Goal: Find specific page/section: Find specific page/section

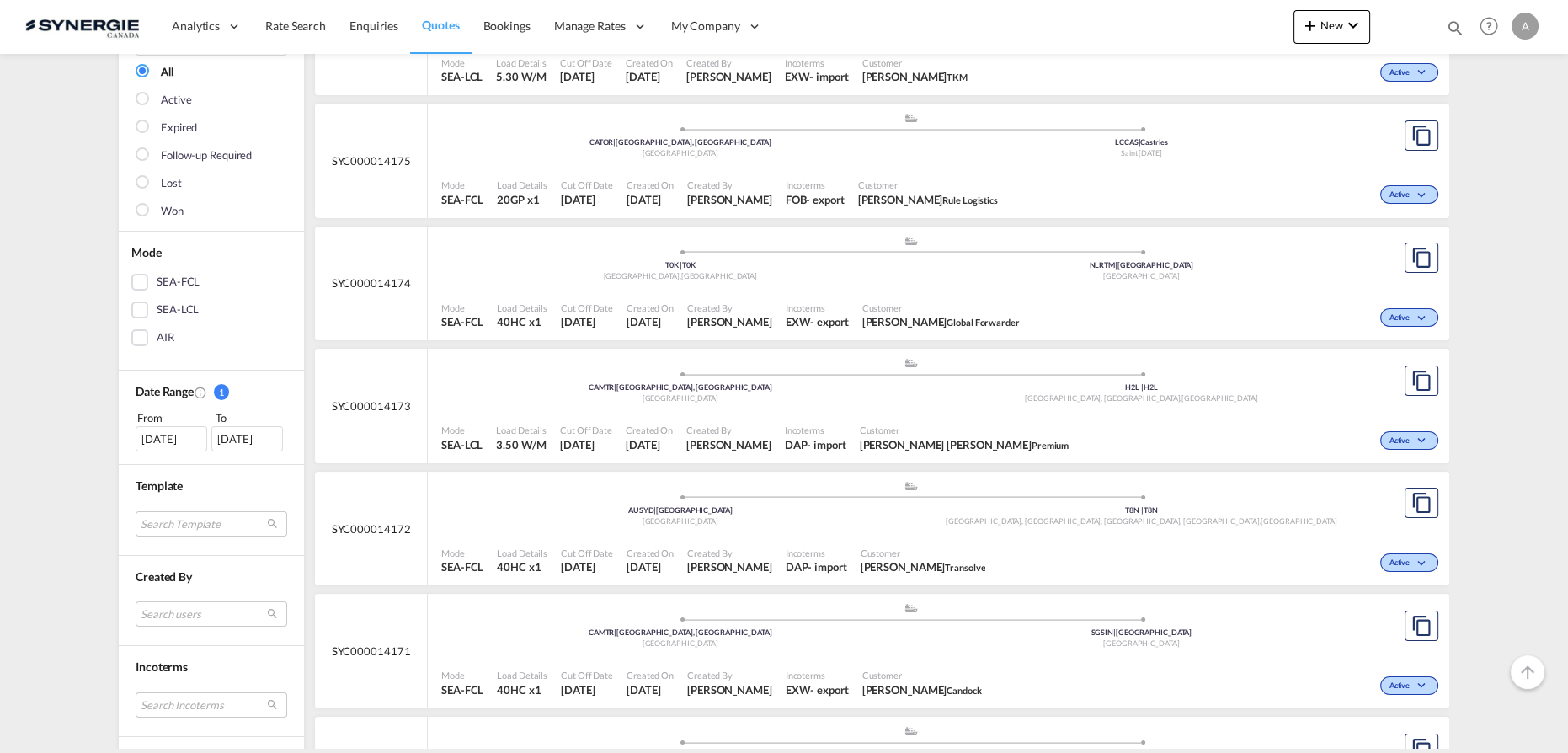
scroll to position [382, 0]
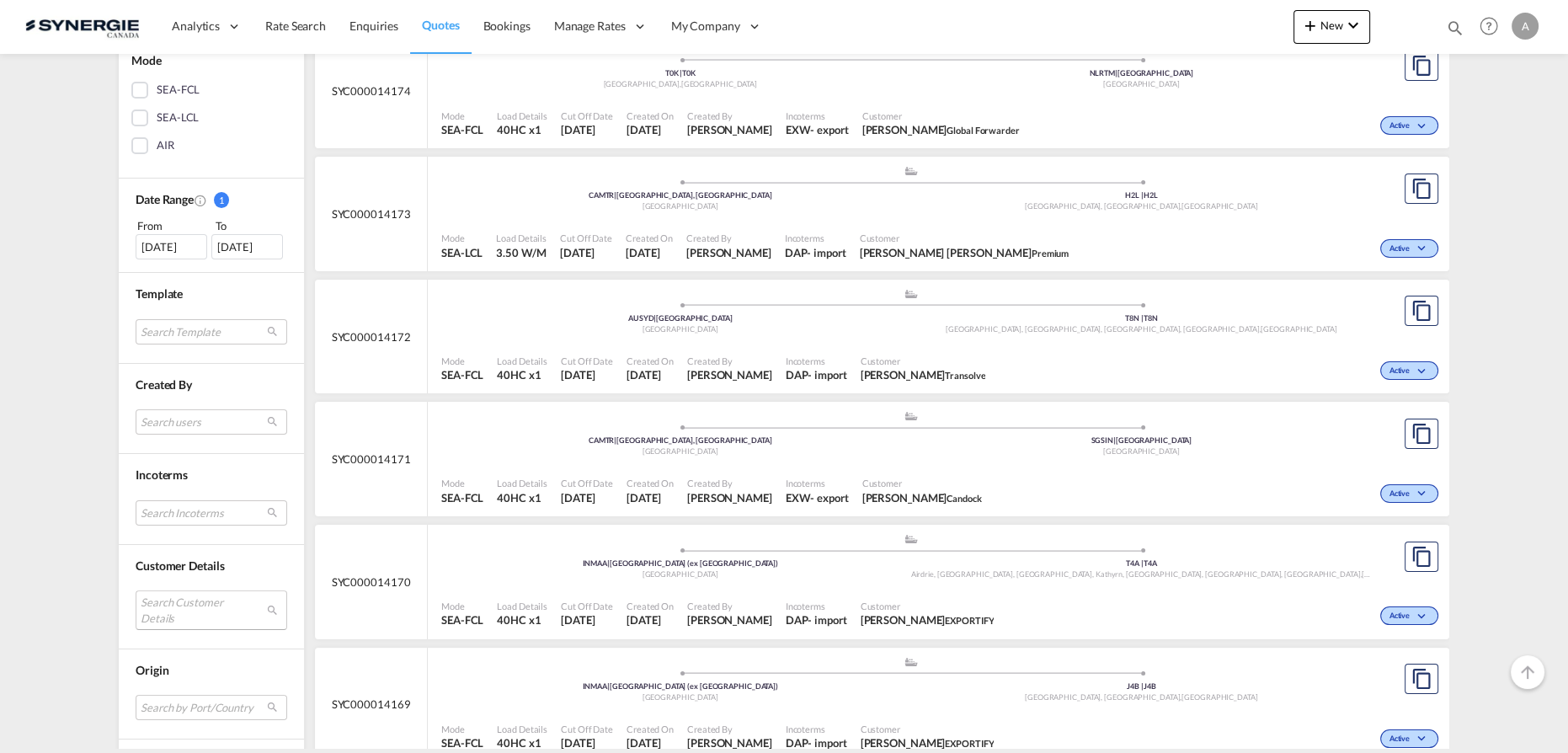
click at [156, 606] on md-select "Search Customer Details user name user effy Xu [EMAIL_ADDRESS][DOMAIN_NAME] | t…" at bounding box center [211, 610] width 151 height 38
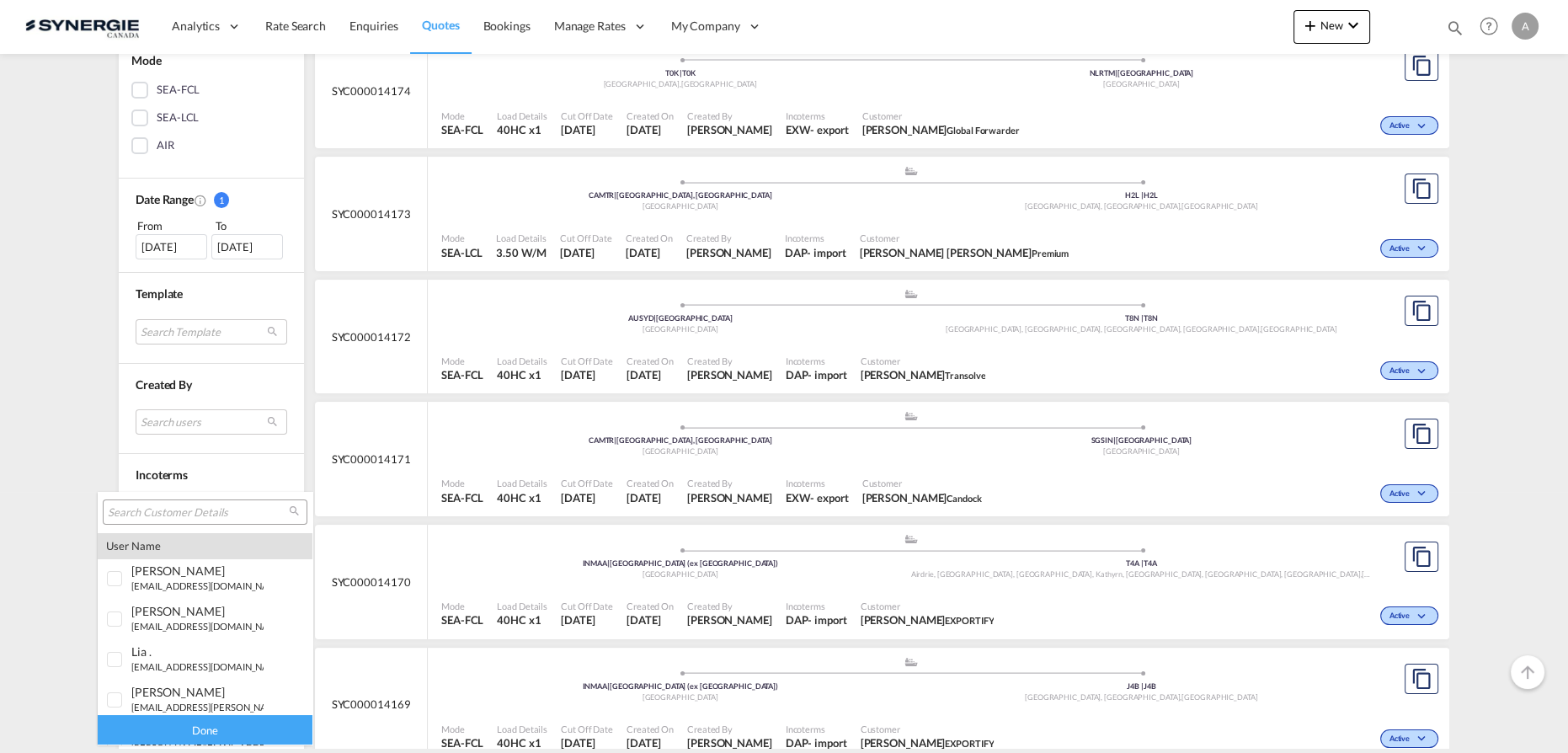
click at [177, 509] on input "search" at bounding box center [198, 512] width 181 height 15
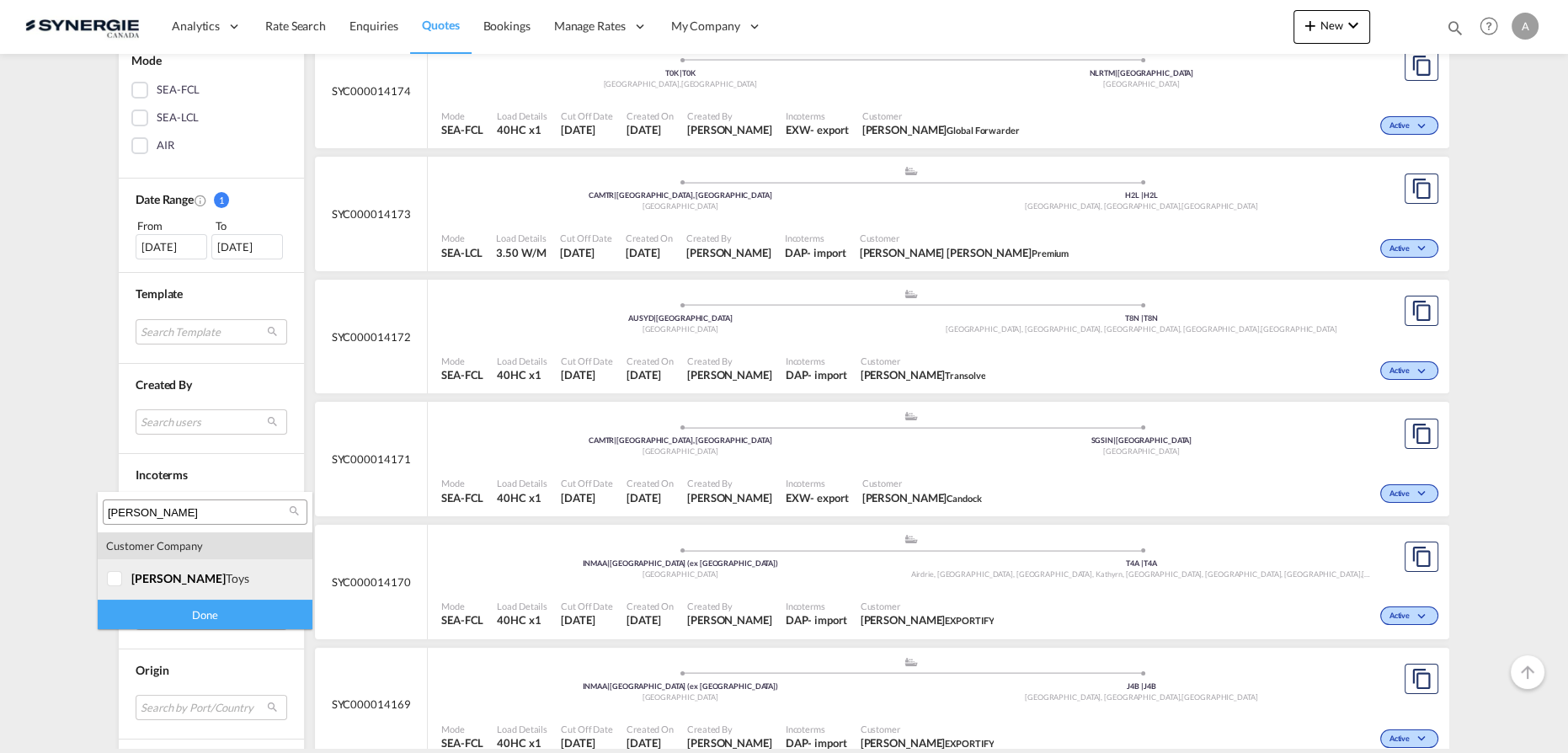
type input "[PERSON_NAME]"
drag, startPoint x: 164, startPoint y: 569, endPoint x: 169, endPoint y: 590, distance: 21.6
click at [165, 570] on md-option "company [PERSON_NAME] toys" at bounding box center [205, 580] width 215 height 40
click at [170, 621] on div "Done" at bounding box center [205, 615] width 215 height 30
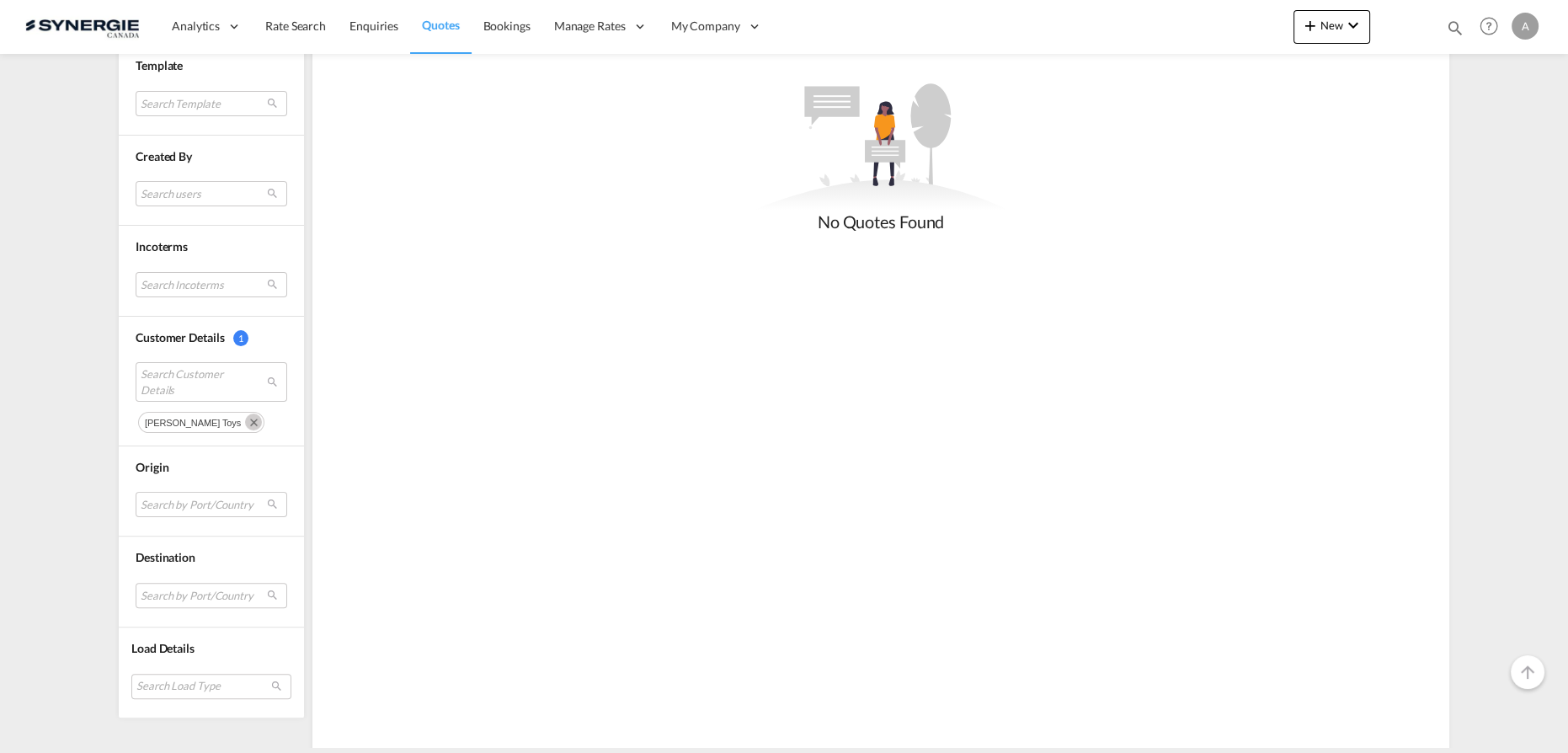
scroll to position [615, 0]
click at [245, 412] on md-icon "Remove" at bounding box center [253, 417] width 17 height 17
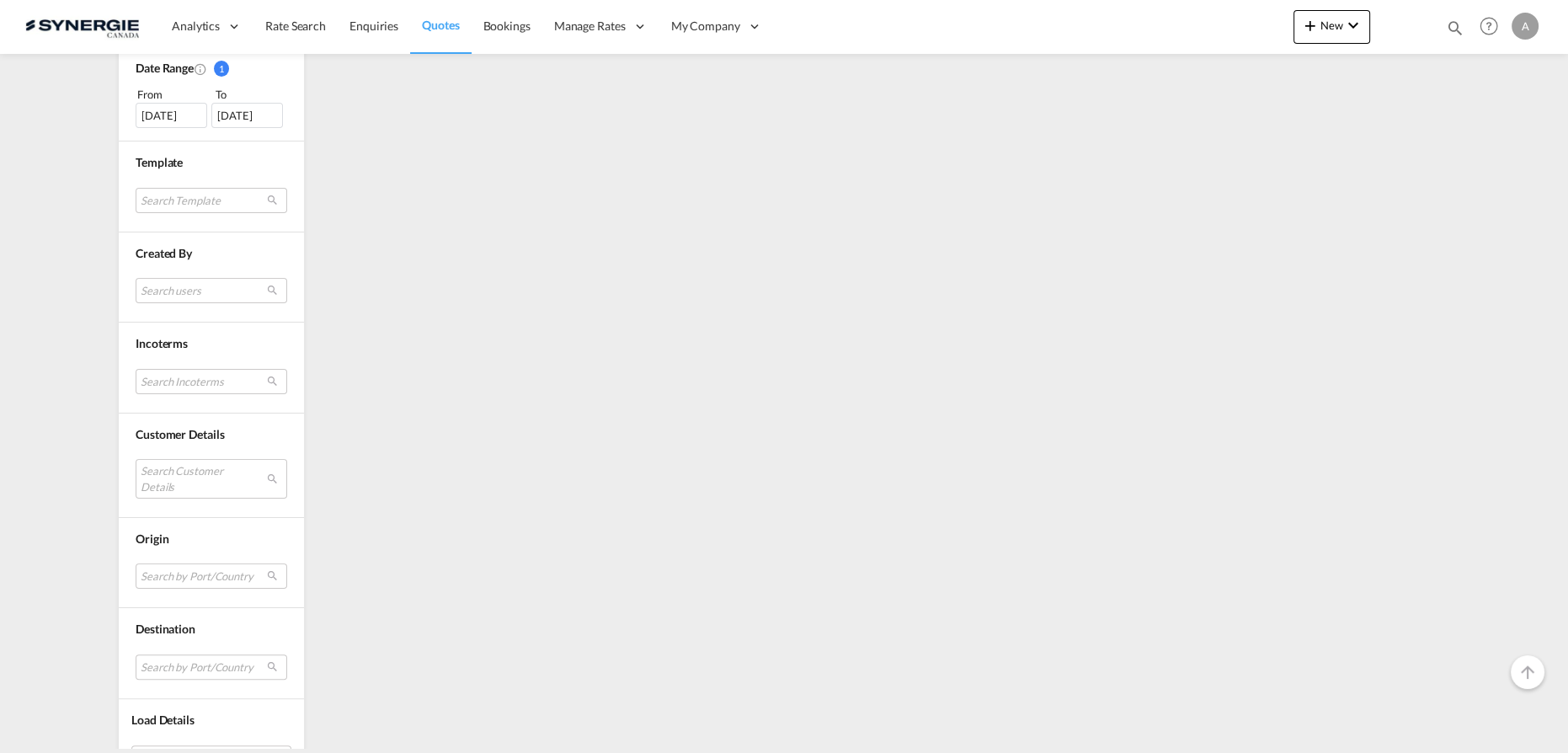
scroll to position [536, 0]
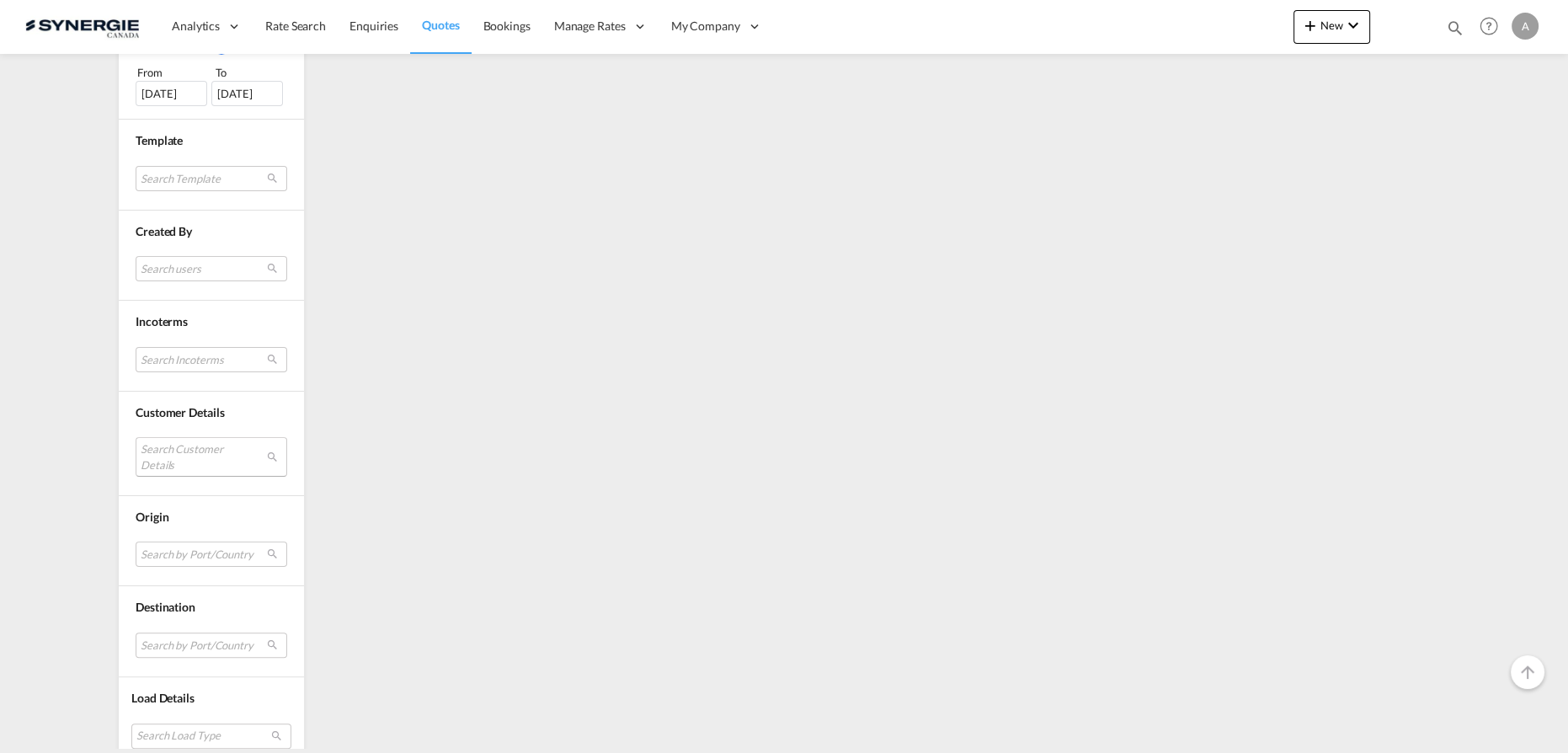
click at [217, 444] on md-select "Search Customer Details" at bounding box center [211, 457] width 151 height 38
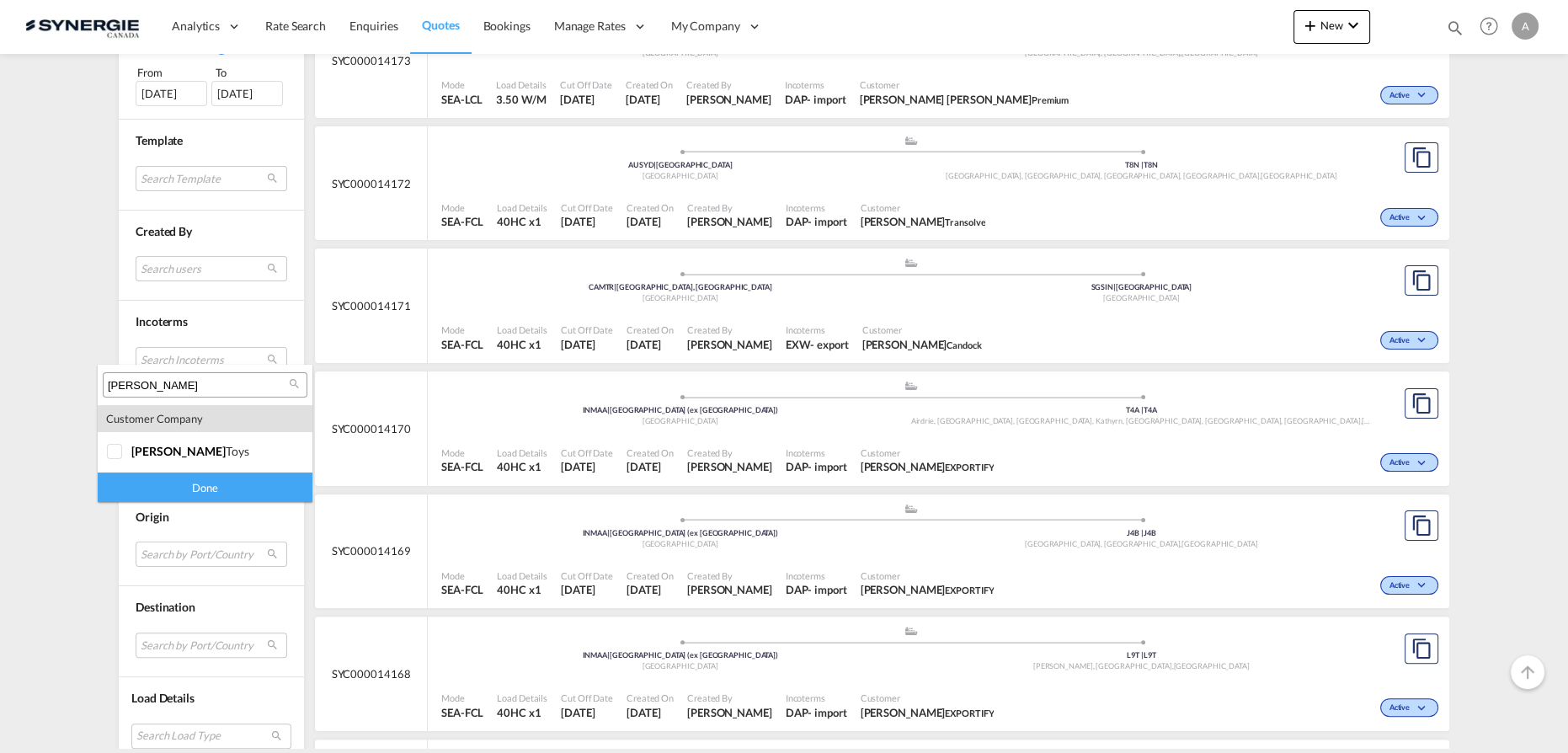
click at [197, 387] on input "[PERSON_NAME]" at bounding box center [198, 386] width 181 height 15
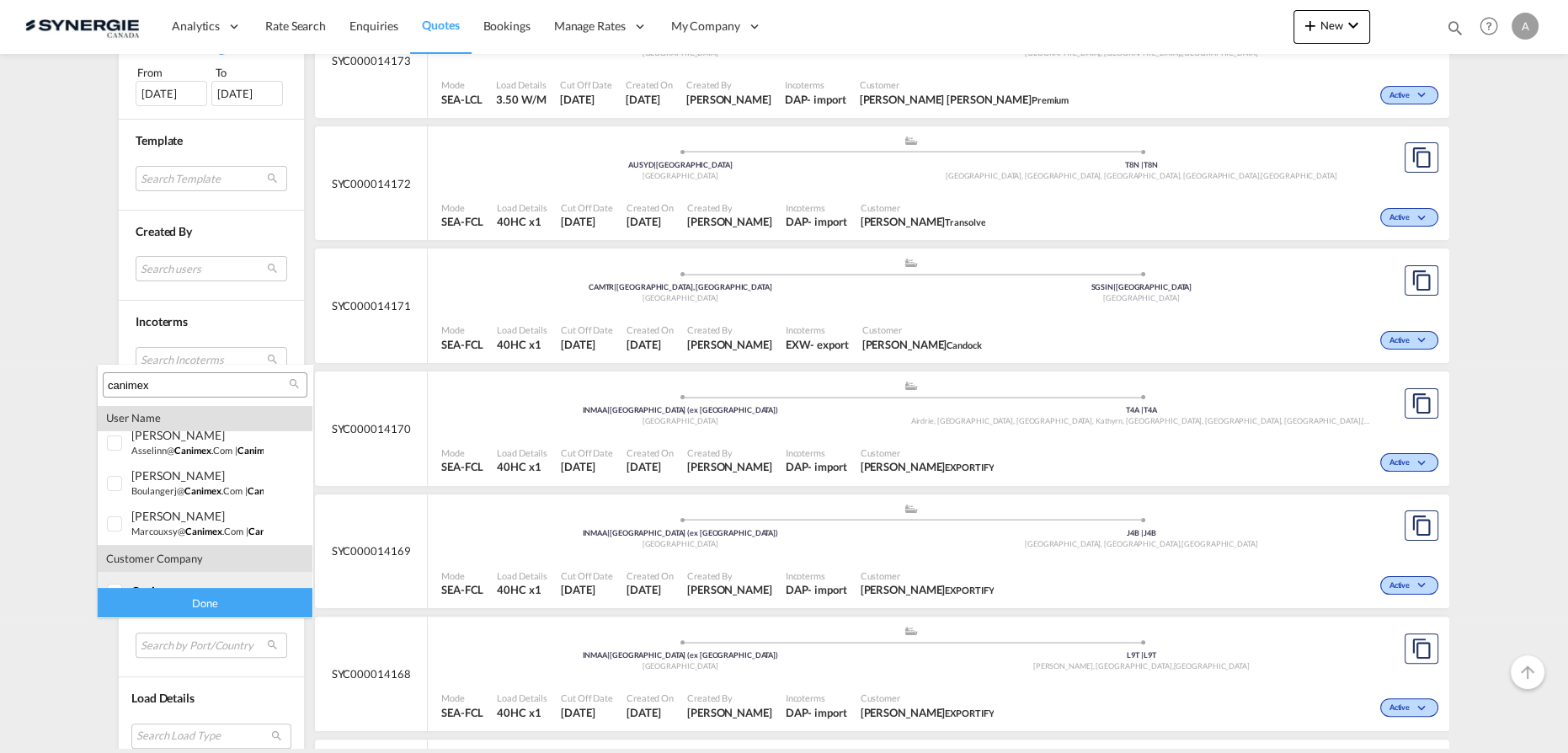
scroll to position [357, 0]
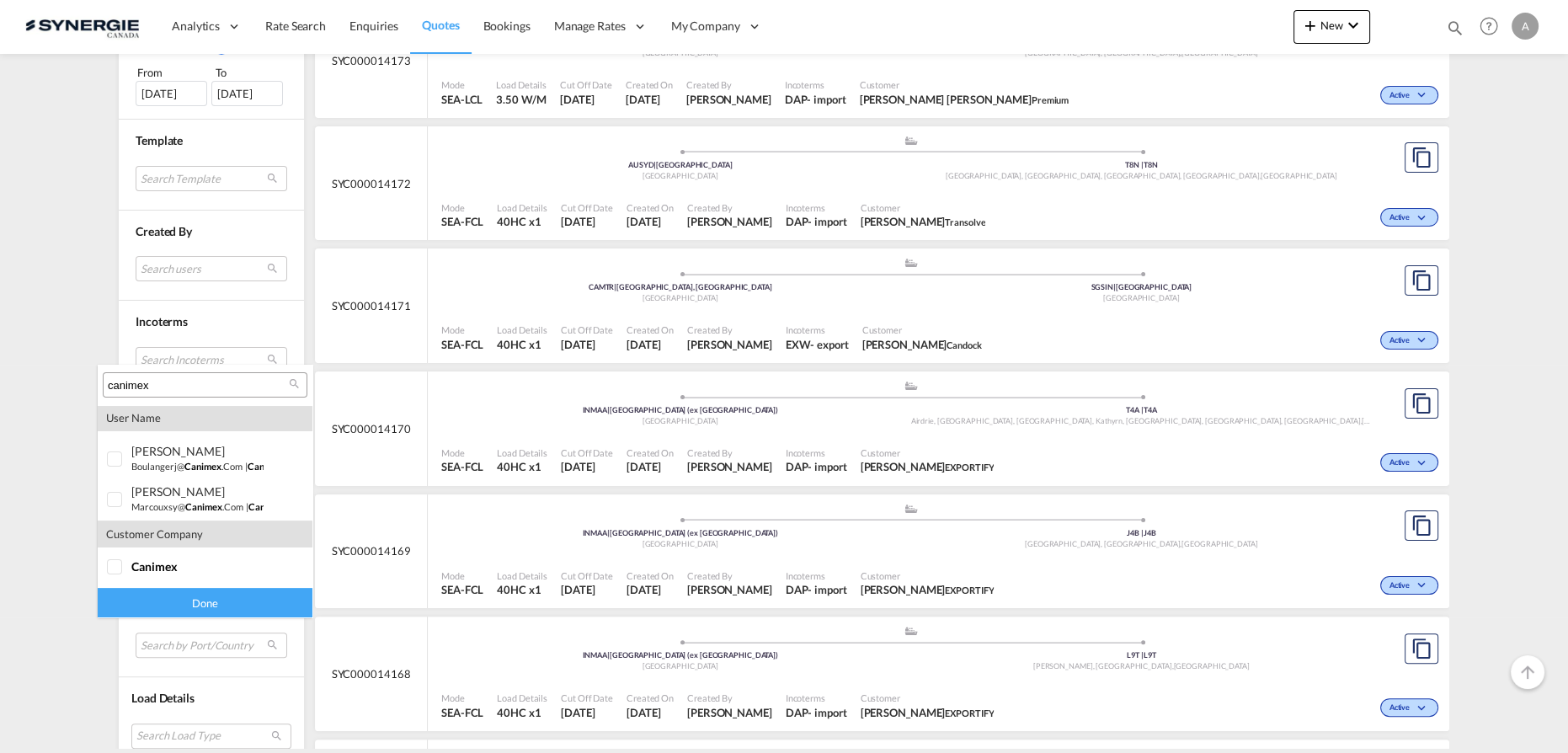
type input "canimex"
click at [109, 572] on div at bounding box center [114, 568] width 17 height 17
click at [163, 606] on div "Done" at bounding box center [205, 603] width 215 height 30
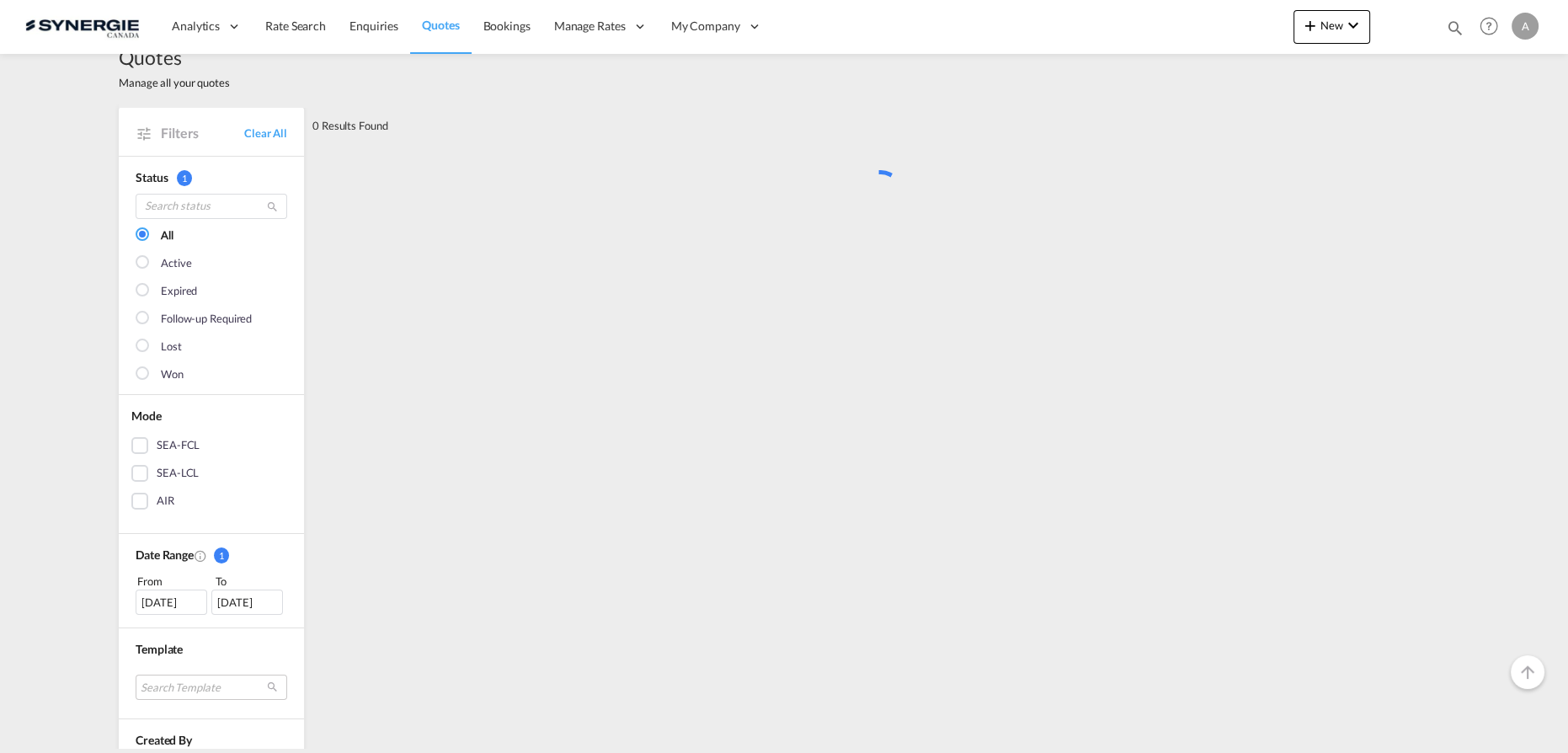
scroll to position [0, 0]
